Goal: Find specific page/section: Find specific page/section

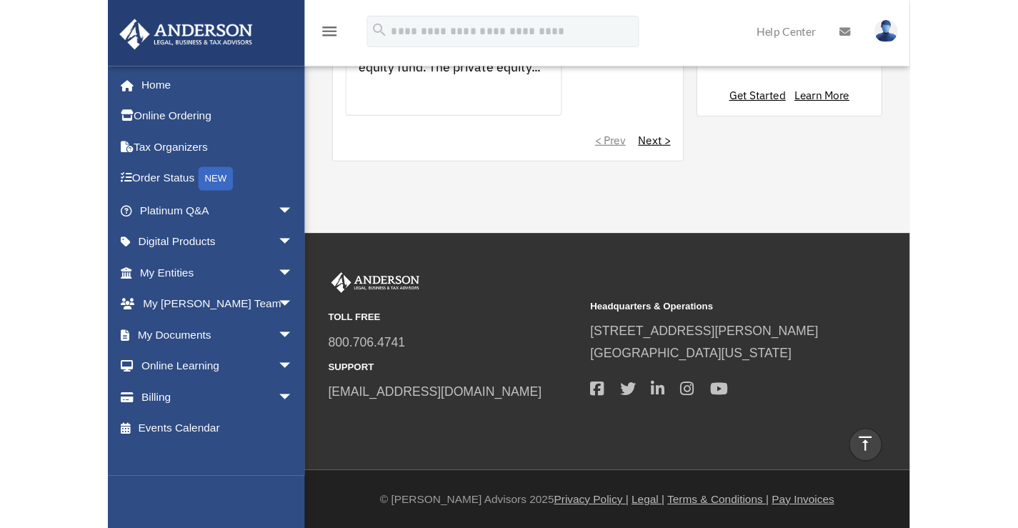
scroll to position [945, 0]
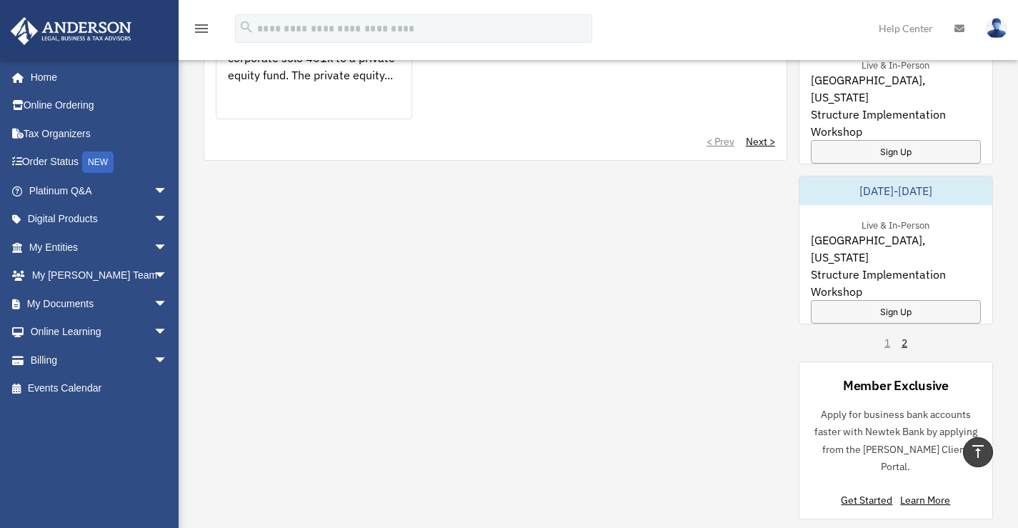
click at [727, 19] on div "menu search Site Menu add [EMAIL_ADDRESS][DOMAIN_NAME] My Profile Reset Passwor…" at bounding box center [509, 35] width 997 height 49
click at [46, 74] on link "Home" at bounding box center [99, 77] width 179 height 29
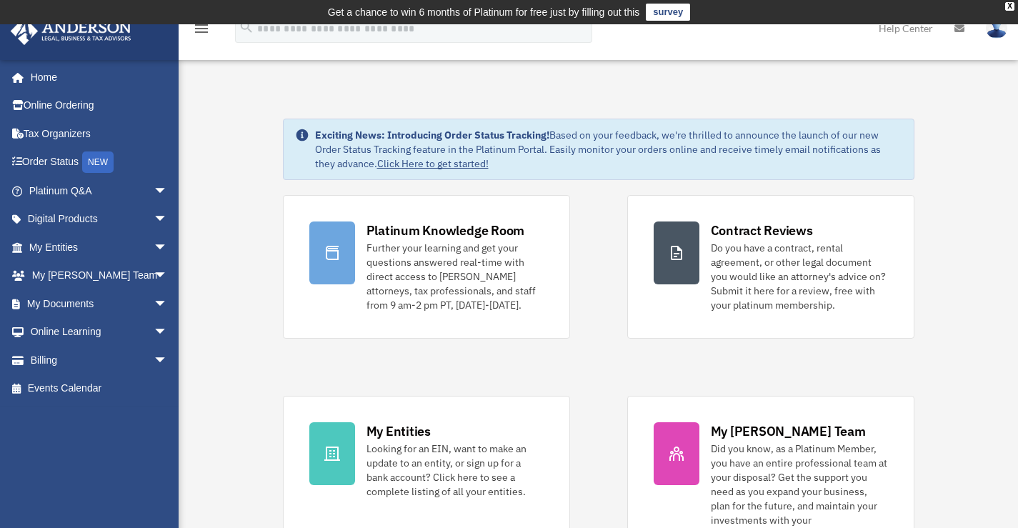
click at [451, 167] on link "Click Here to get started!" at bounding box center [432, 163] width 111 height 13
